Goal: Find specific page/section: Find specific page/section

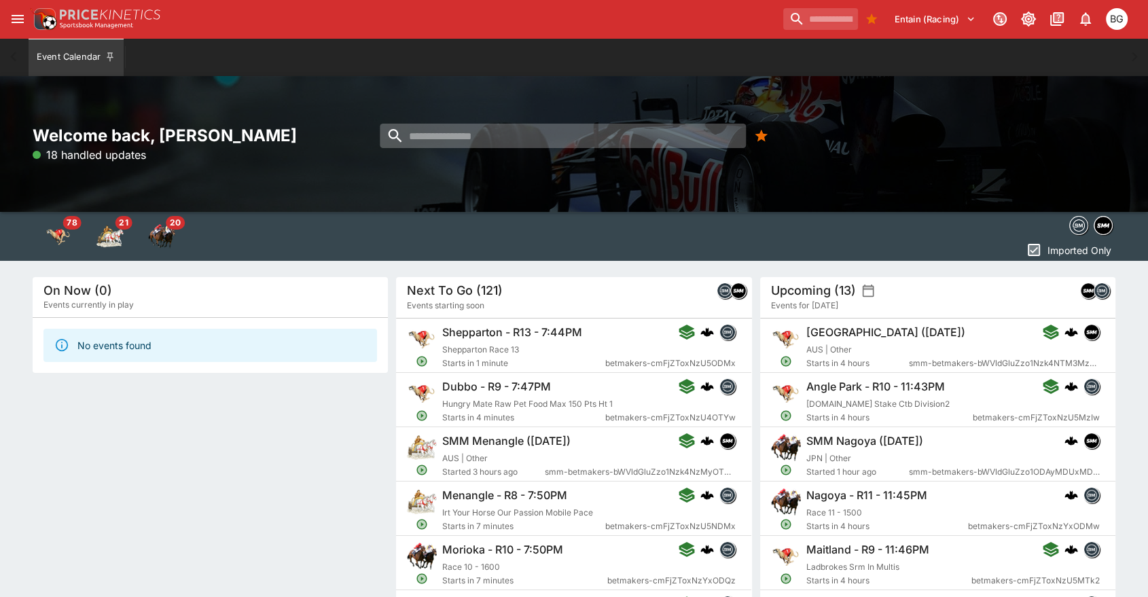
click at [479, 138] on input "search" at bounding box center [563, 136] width 366 height 24
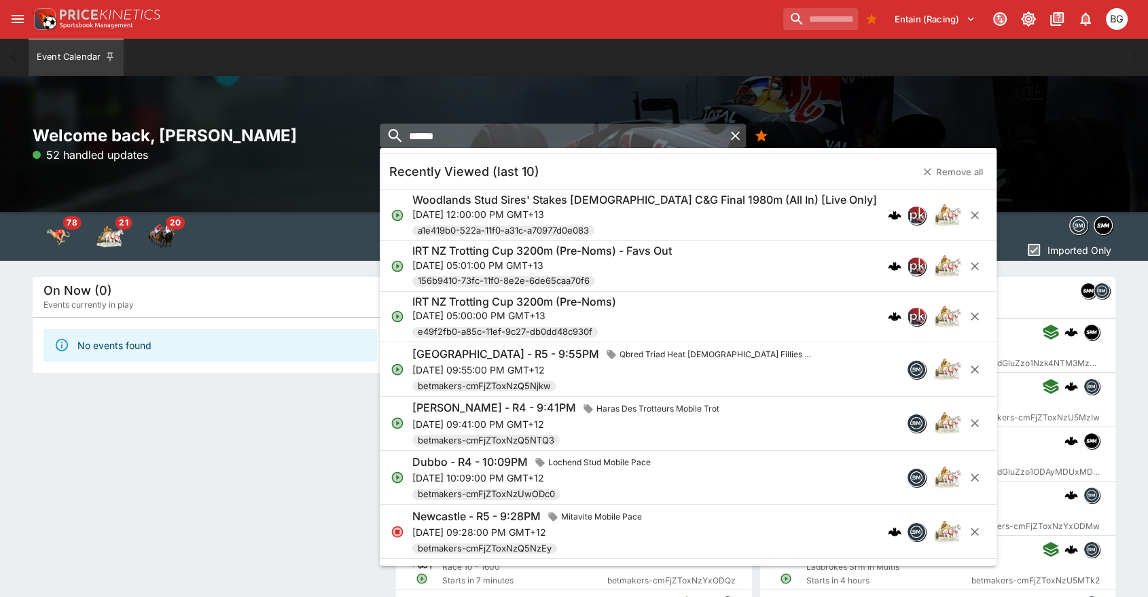
type input "******"
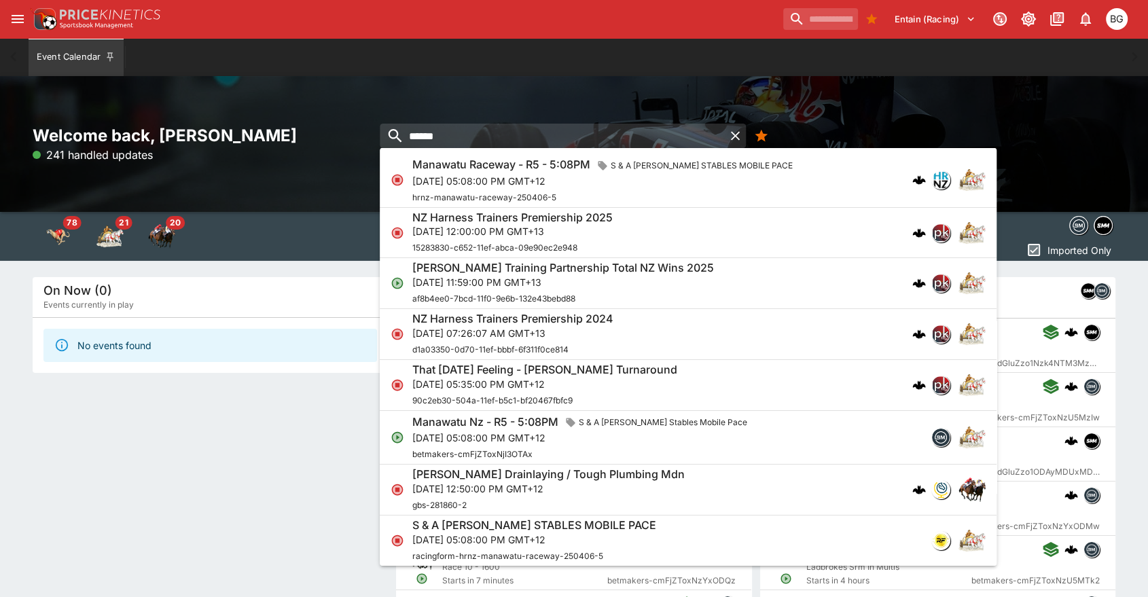
click at [496, 296] on span "af8b4ee0-7bcd-11f0-9e6b-132e43bebd88" at bounding box center [493, 298] width 163 height 10
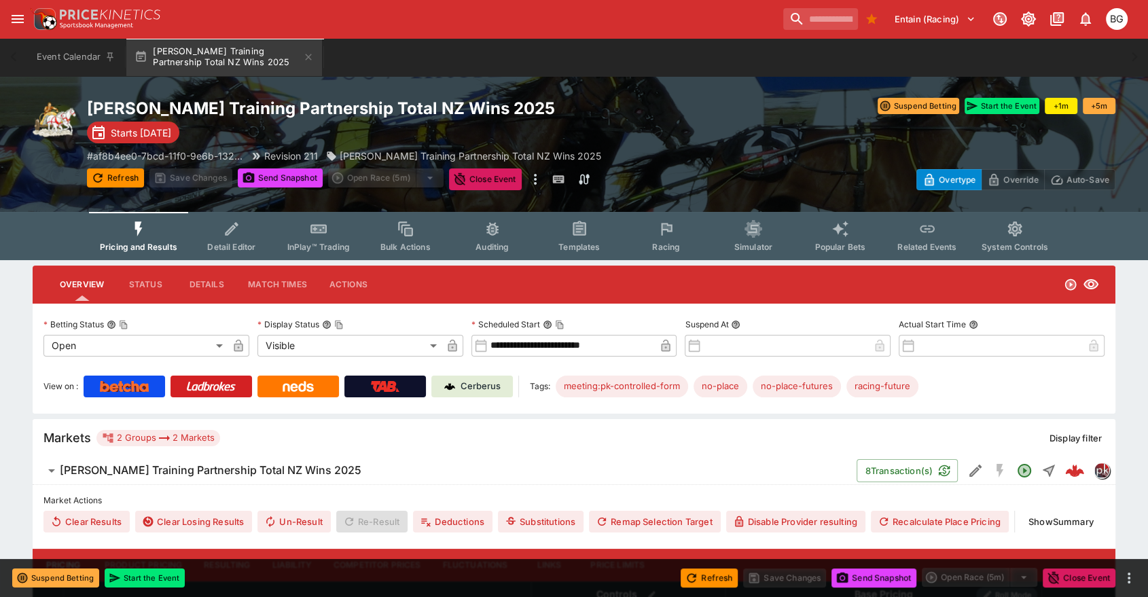
scroll to position [249, 0]
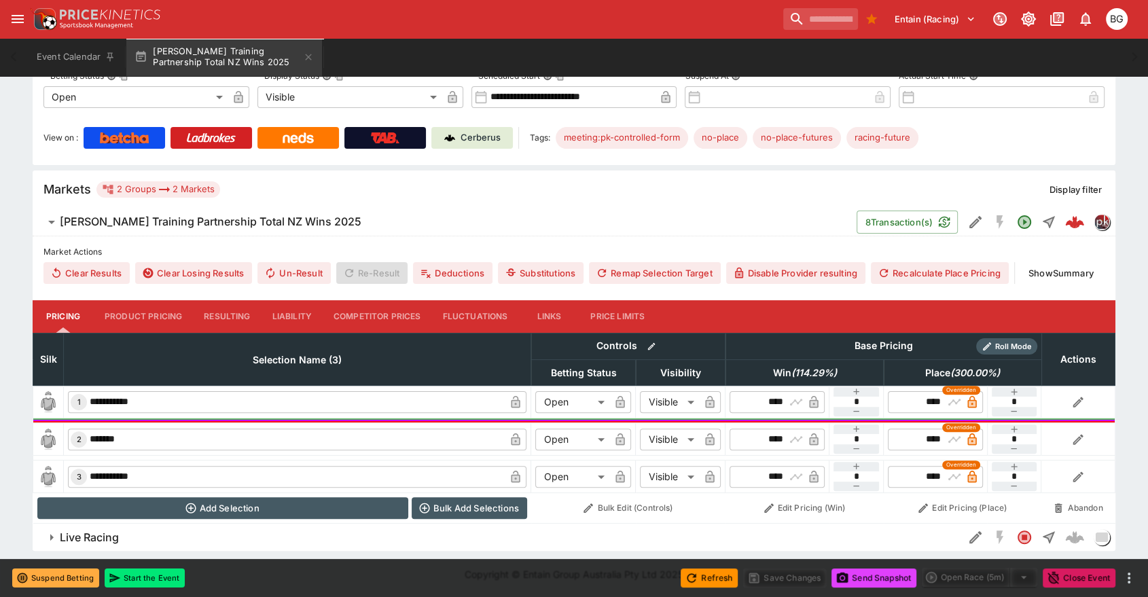
click at [304, 308] on button "Liability" at bounding box center [291, 316] width 61 height 33
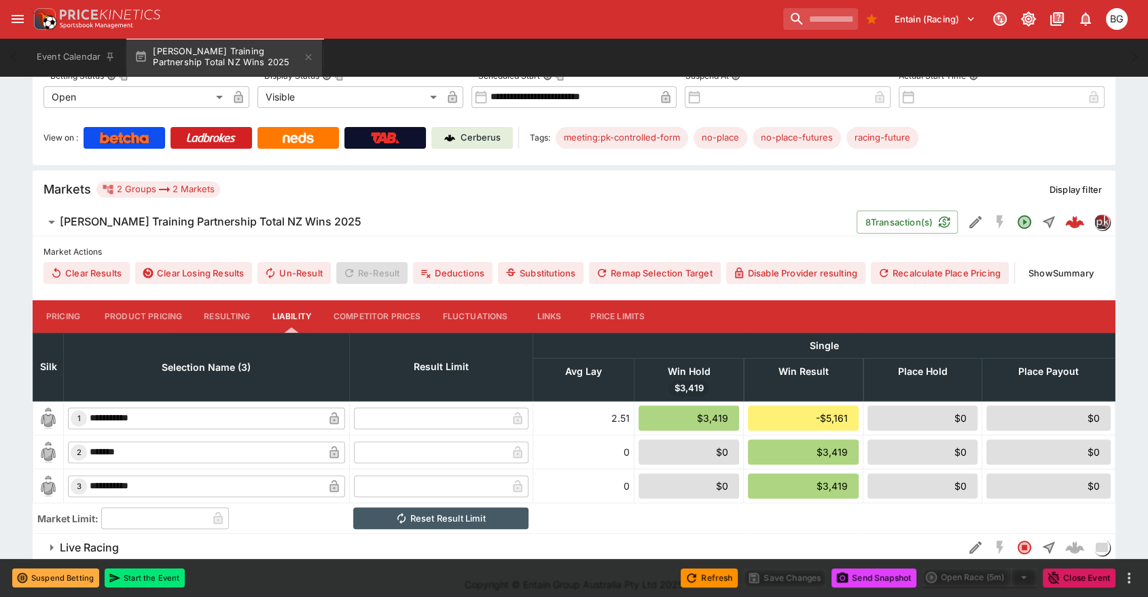
click at [472, 131] on p "Cerberus" at bounding box center [480, 138] width 40 height 14
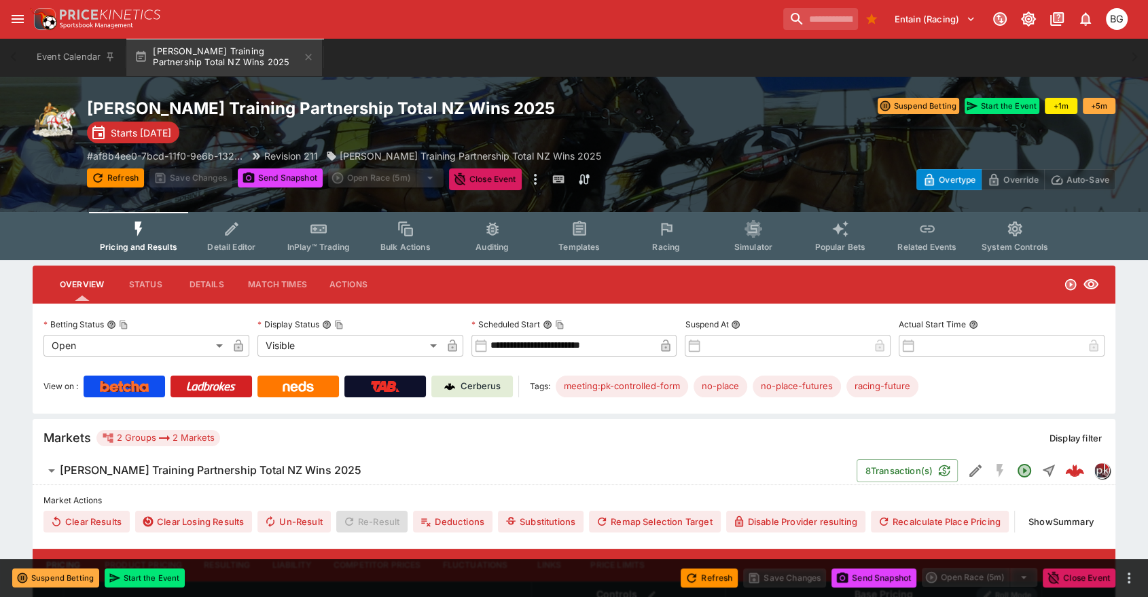
scroll to position [249, 0]
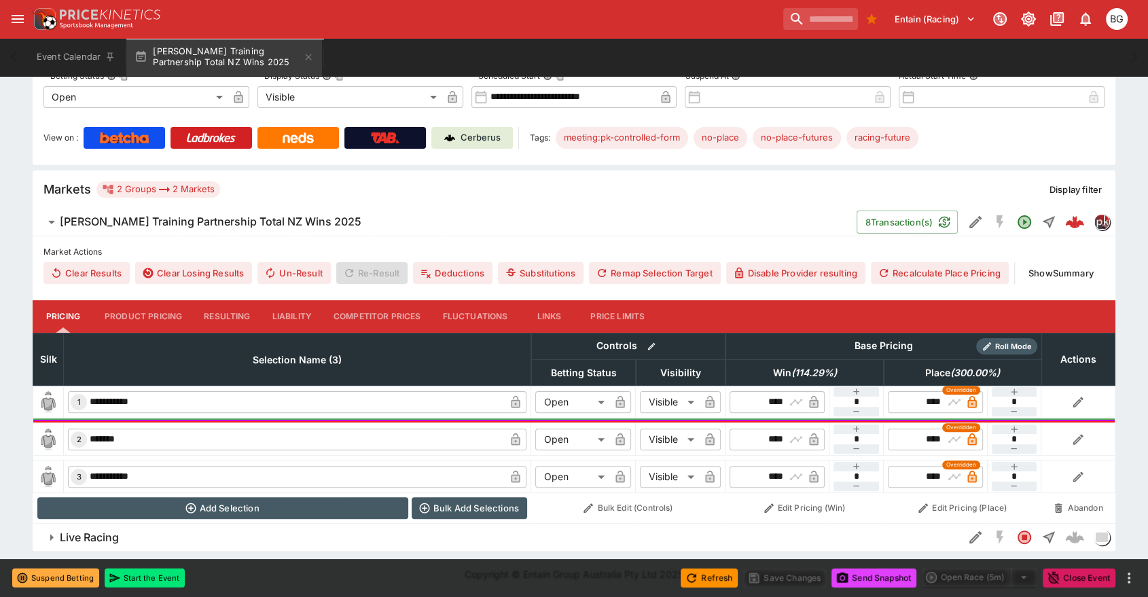
click at [282, 316] on button "Liability" at bounding box center [291, 316] width 61 height 33
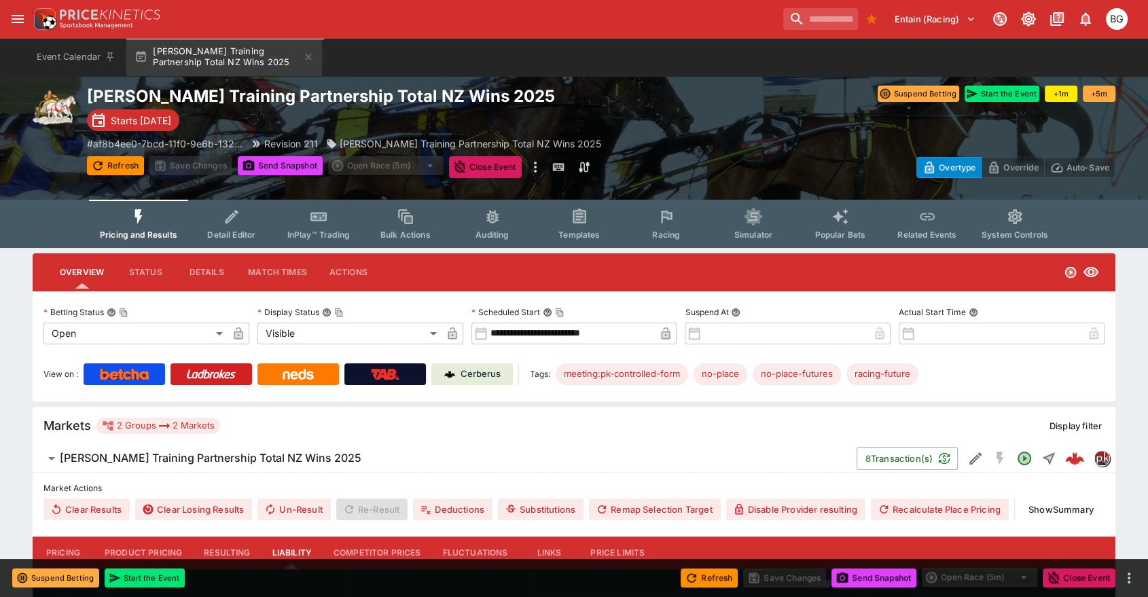
scroll to position [12, 0]
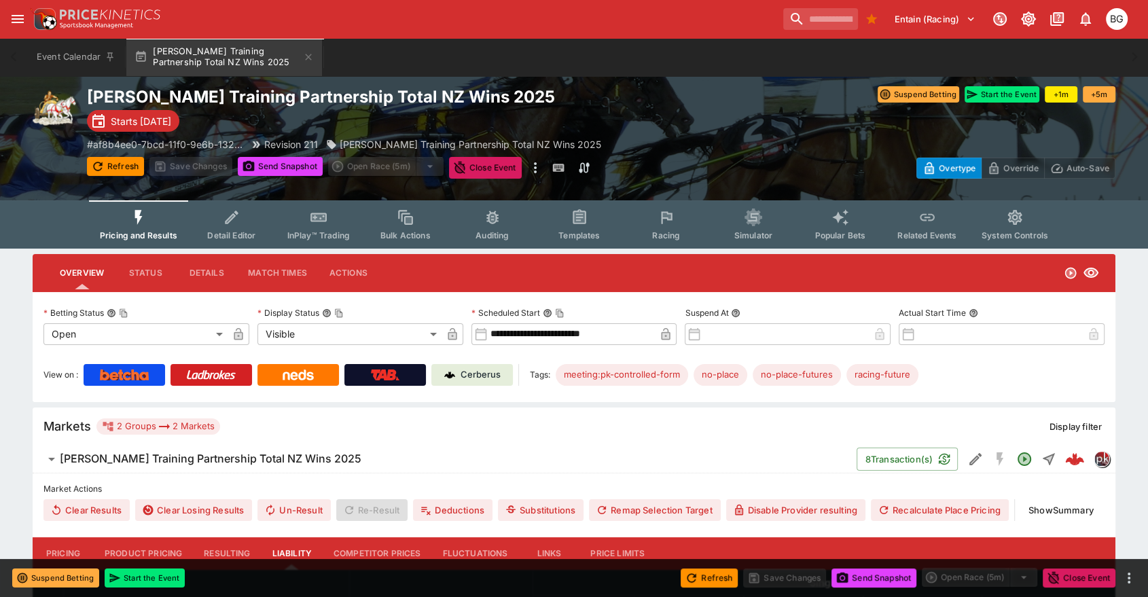
click at [471, 375] on p "Cerberus" at bounding box center [480, 375] width 40 height 14
